Goal: Task Accomplishment & Management: Manage account settings

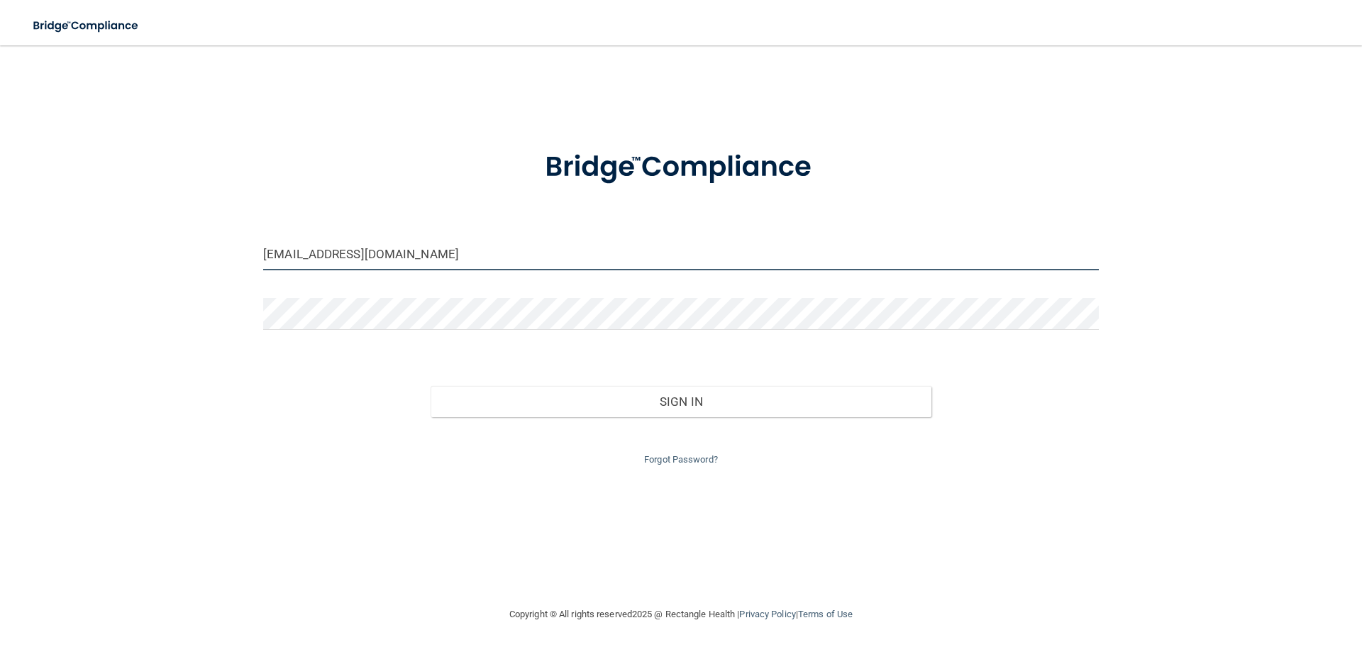
drag, startPoint x: 441, startPoint y: 248, endPoint x: 70, endPoint y: 303, distance: 375.1
click at [71, 303] on div "[EMAIL_ADDRESS][DOMAIN_NAME] Invalid email/password. You don't have permission …" at bounding box center [681, 326] width 1306 height 532
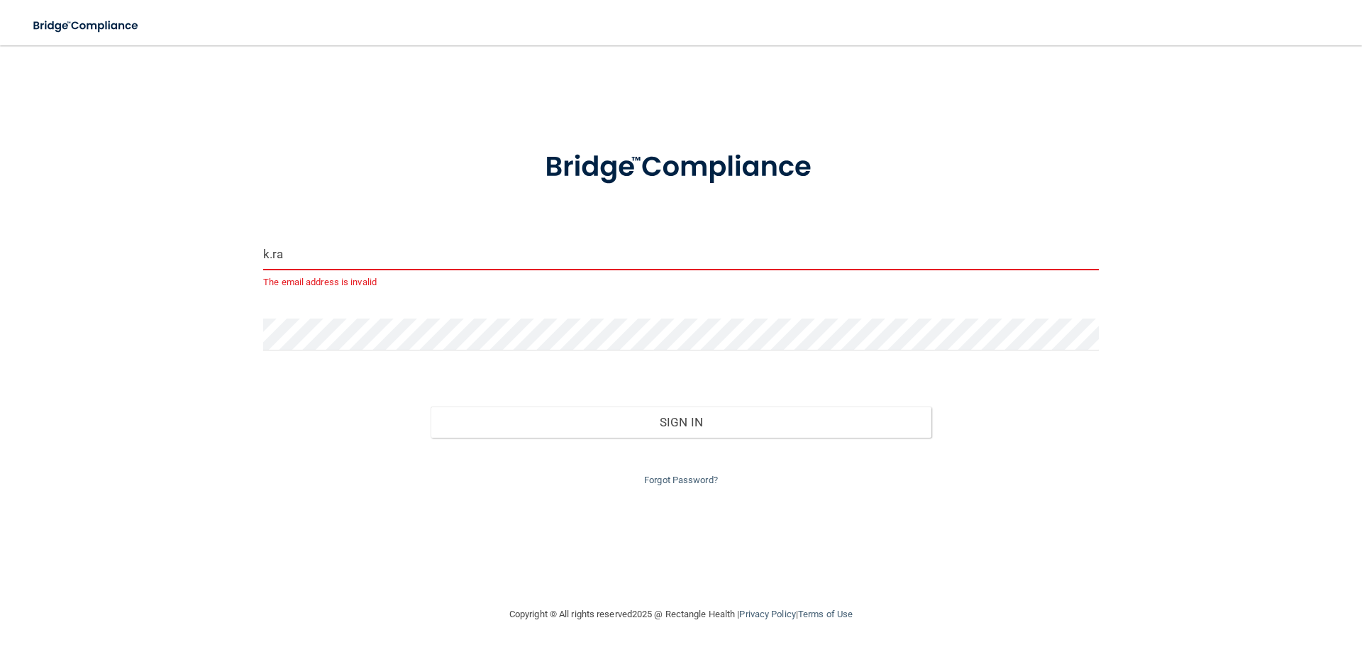
type input "[PERSON_NAME][EMAIL_ADDRESS][DOMAIN_NAME]"
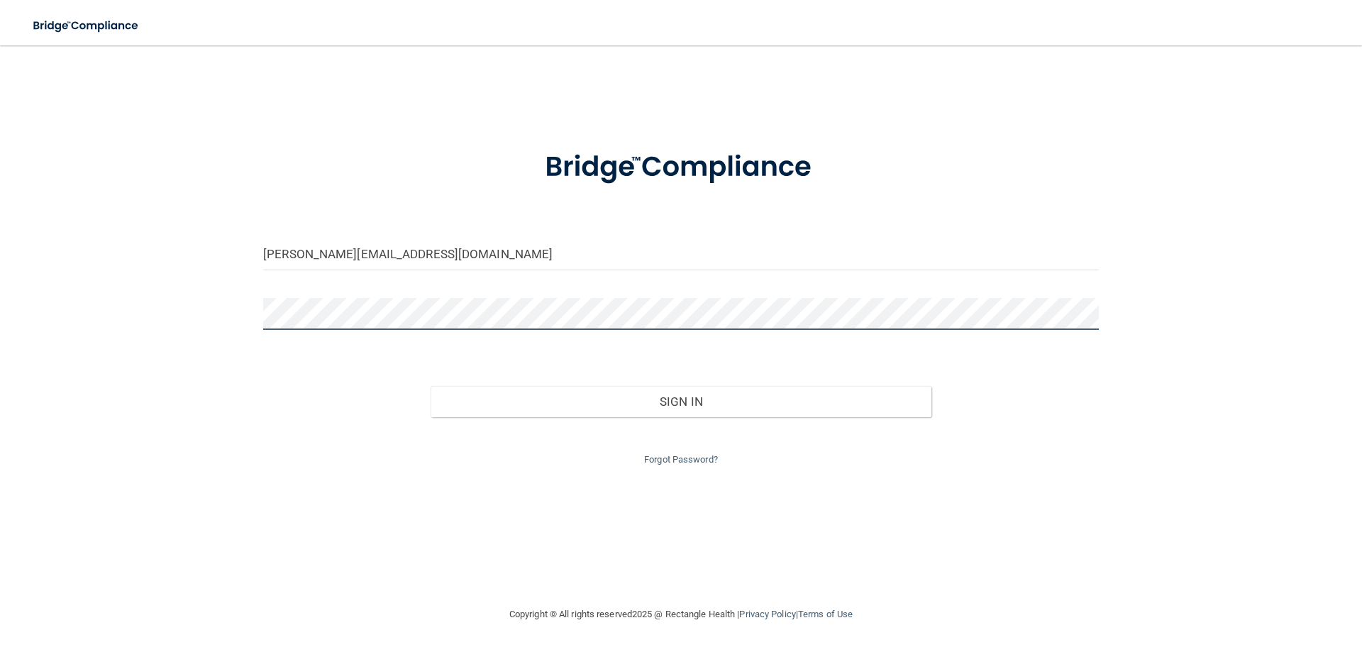
click at [133, 358] on div "[PERSON_NAME][EMAIL_ADDRESS][DOMAIN_NAME] Invalid email/password. You don't hav…" at bounding box center [681, 326] width 1306 height 532
click at [431, 386] on button "Sign In" at bounding box center [682, 401] width 502 height 31
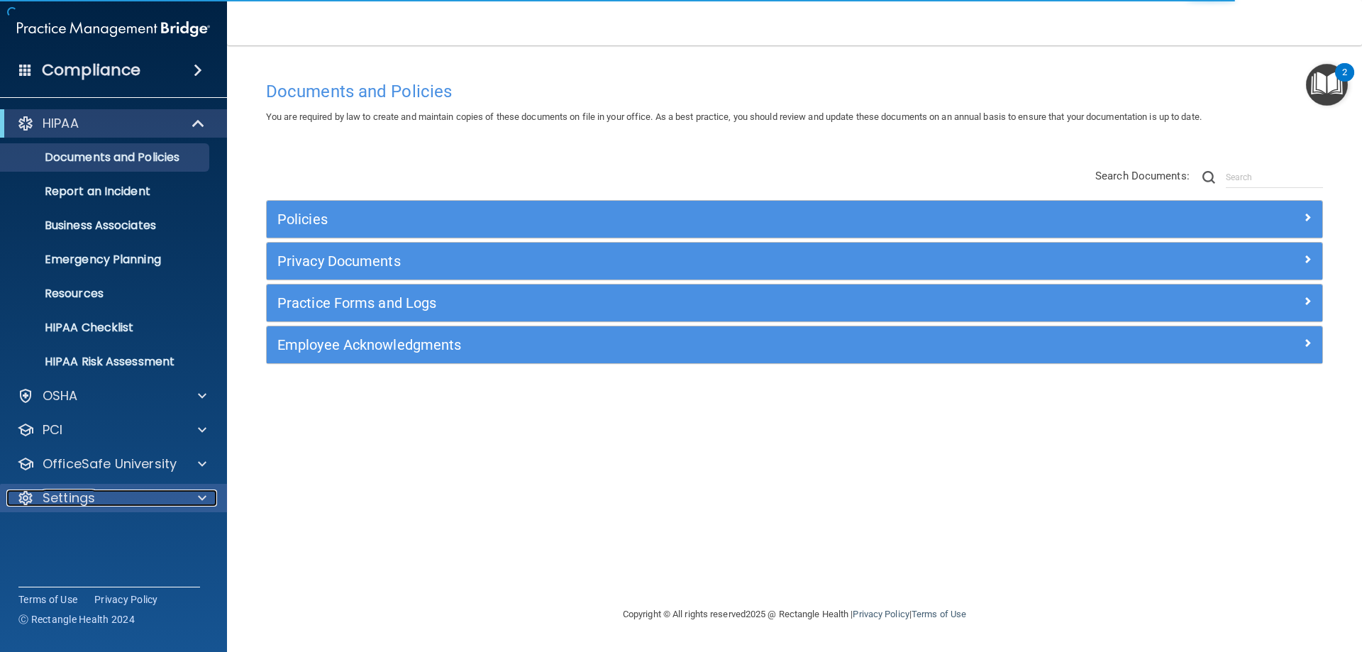
click at [124, 495] on div "Settings" at bounding box center [94, 498] width 176 height 17
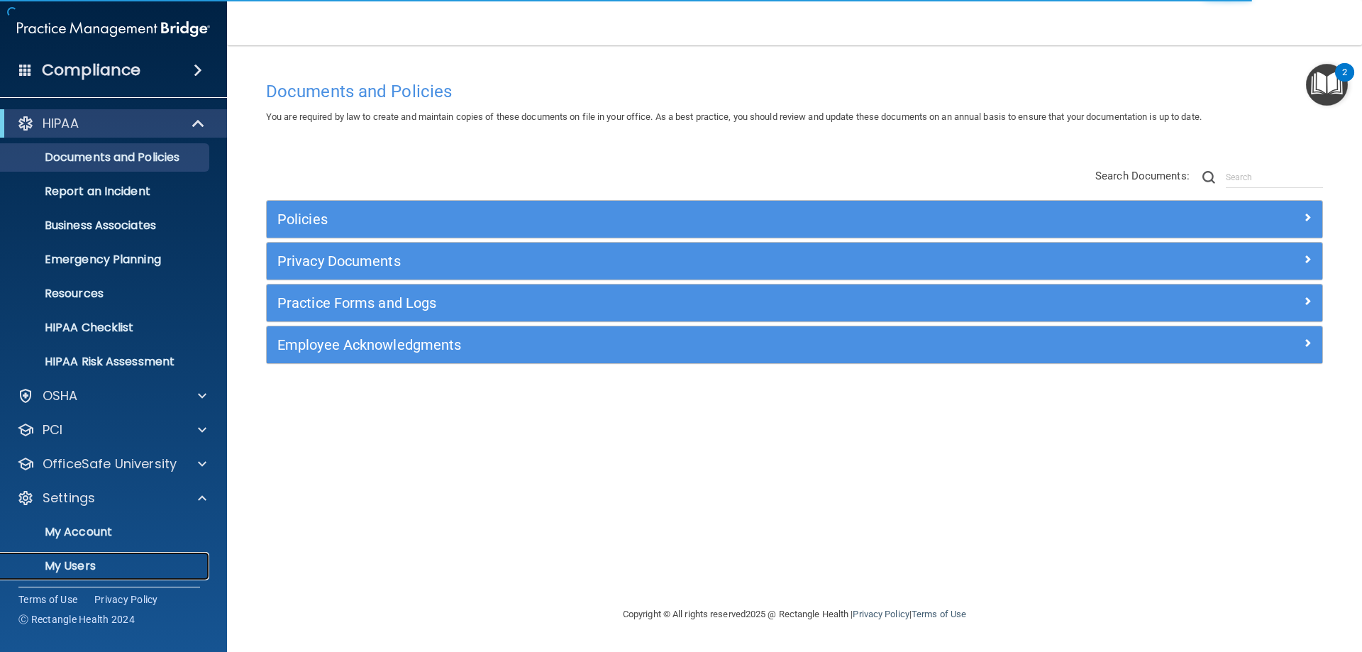
click at [83, 564] on p "My Users" at bounding box center [106, 566] width 194 height 14
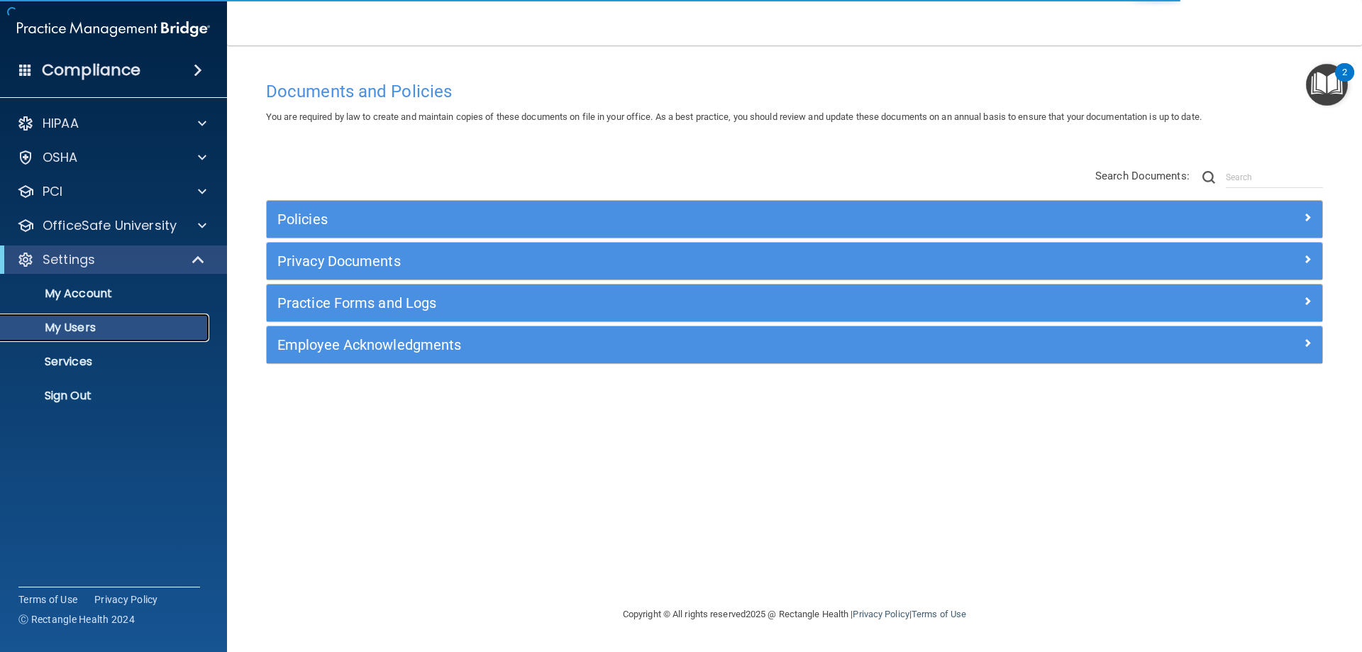
select select "20"
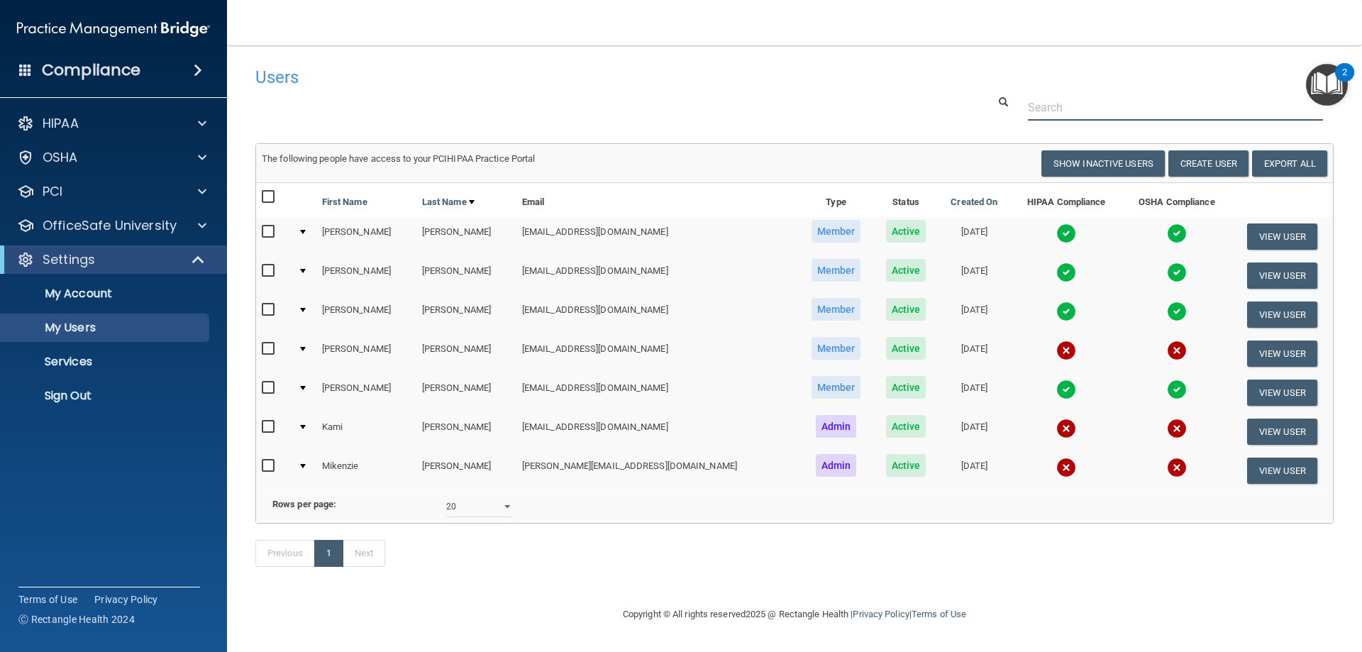
click at [449, 118] on div at bounding box center [795, 107] width 1100 height 26
